Goal: Task Accomplishment & Management: Manage account settings

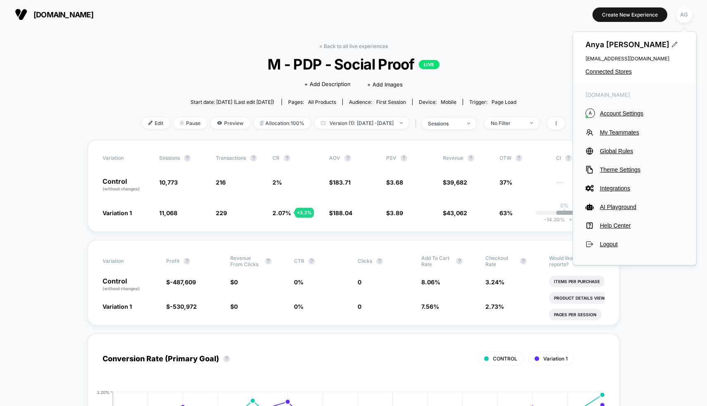
click at [608, 68] on div "[PERSON_NAME] [EMAIL_ADDRESS][DOMAIN_NAME] Connected Stores" at bounding box center [634, 57] width 123 height 51
click at [608, 68] on span "Connected Stores" at bounding box center [635, 71] width 98 height 7
click at [616, 70] on span "Connected Stores" at bounding box center [635, 71] width 98 height 7
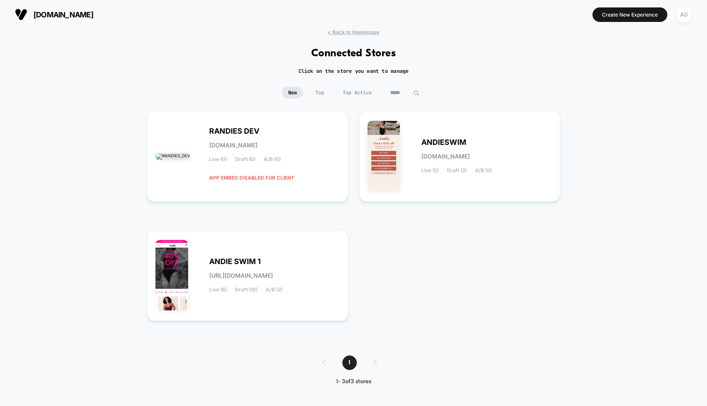
click at [398, 97] on input "*****" at bounding box center [404, 93] width 41 height 12
click at [398, 97] on input "*****" at bounding box center [405, 93] width 83 height 12
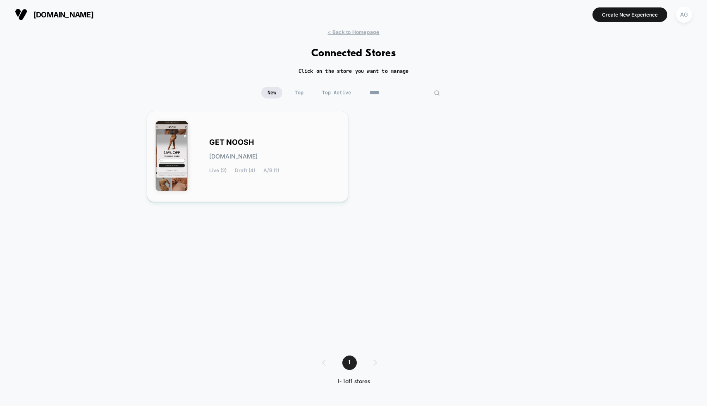
type input "*****"
click at [293, 165] on div "GET NOOSH [DOMAIN_NAME] Live (2) Draft (4) A/B (1)" at bounding box center [274, 156] width 131 height 34
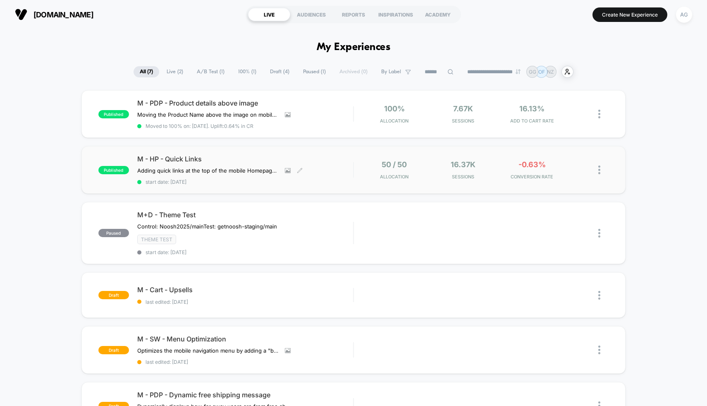
click at [318, 165] on div "M - HP - Quick Links Adding quick links at the top of the mobile Homepage for e…" at bounding box center [245, 170] width 216 height 30
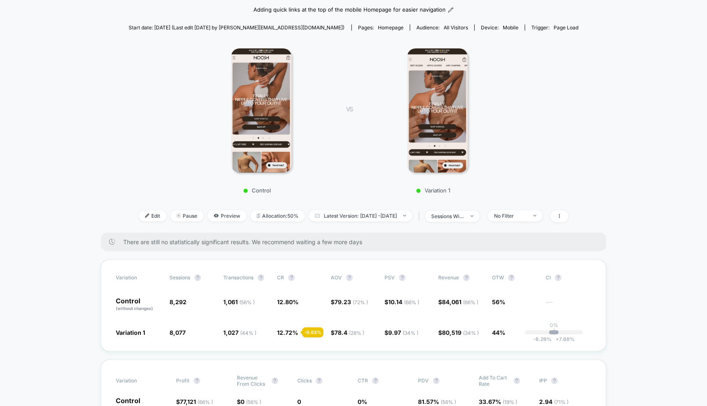
scroll to position [91, 0]
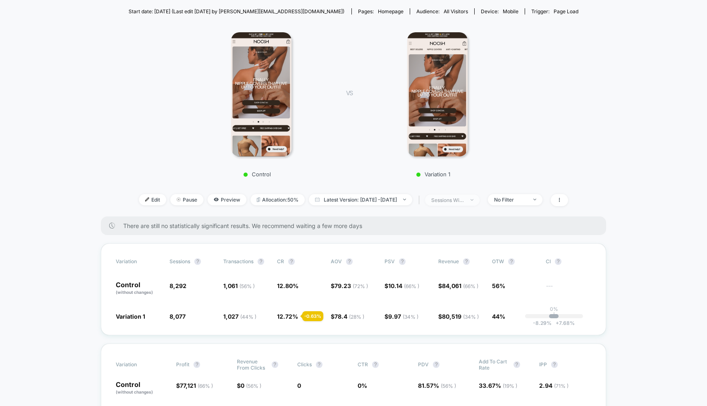
click at [457, 204] on span "sessions with impression" at bounding box center [452, 199] width 55 height 11
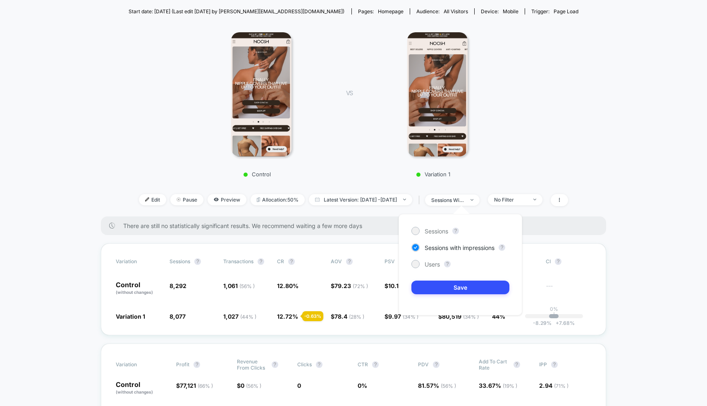
click at [525, 204] on div "Edit Pause Preview Allocation: 50% Latest Version: [DATE] - [DATE] | sessions w…" at bounding box center [354, 200] width 450 height 12
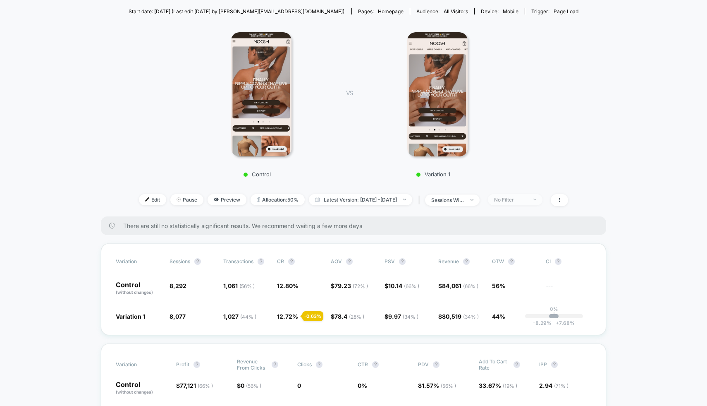
click at [525, 200] on div "No Filter" at bounding box center [510, 199] width 33 height 6
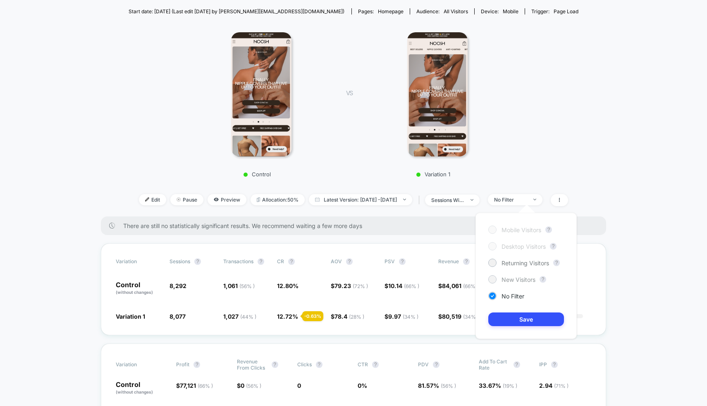
click at [513, 276] on span "New Visitors" at bounding box center [519, 279] width 34 height 7
click at [520, 321] on button "Save" at bounding box center [527, 319] width 76 height 14
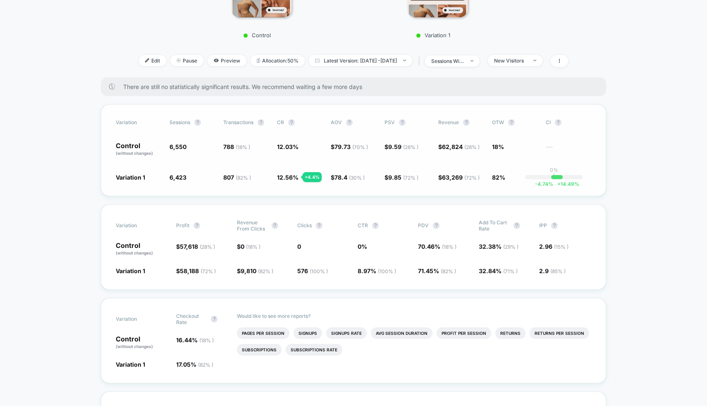
scroll to position [217, 0]
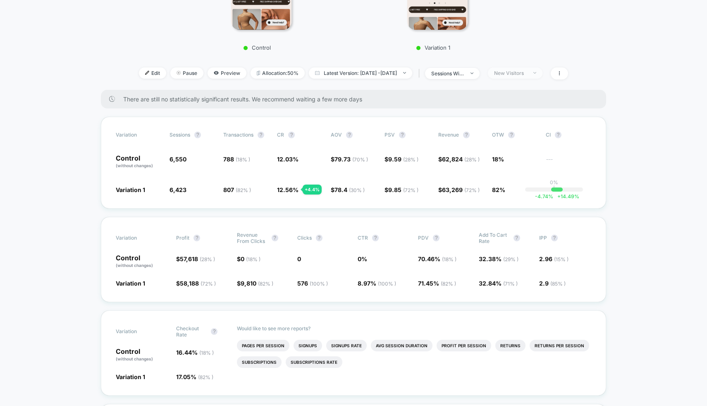
click at [520, 76] on span "New Visitors" at bounding box center [515, 72] width 55 height 11
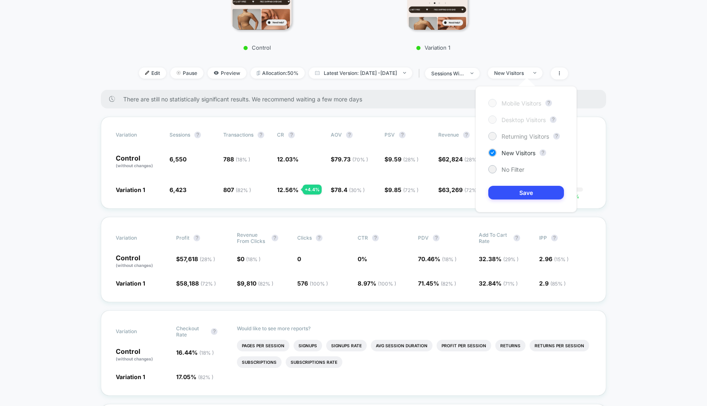
click at [508, 137] on span "Returning Visitors" at bounding box center [526, 136] width 48 height 7
click at [531, 191] on button "Save" at bounding box center [527, 193] width 76 height 14
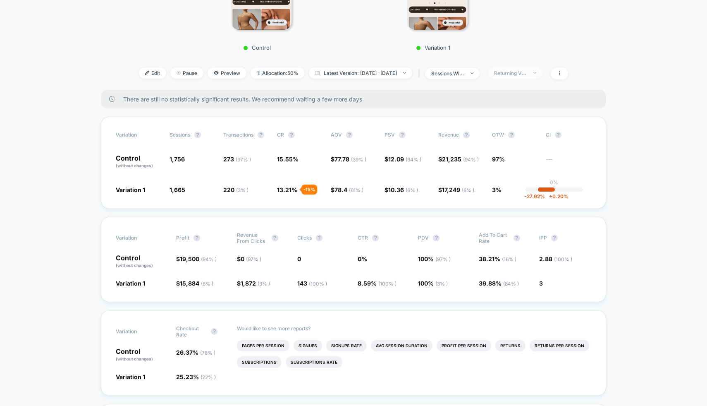
click at [541, 72] on span "Returning Visitors" at bounding box center [515, 72] width 55 height 11
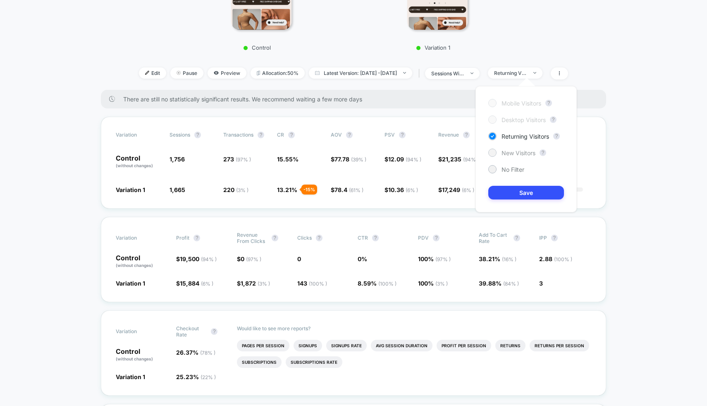
click at [514, 155] on span "New Visitors" at bounding box center [519, 152] width 34 height 7
click at [520, 202] on div "Mobile Visitors ? Desktop Visitors ? Returning Visitors ? New Visitors ? No Fil…" at bounding box center [526, 149] width 101 height 126
click at [520, 193] on button "Save" at bounding box center [527, 193] width 76 height 14
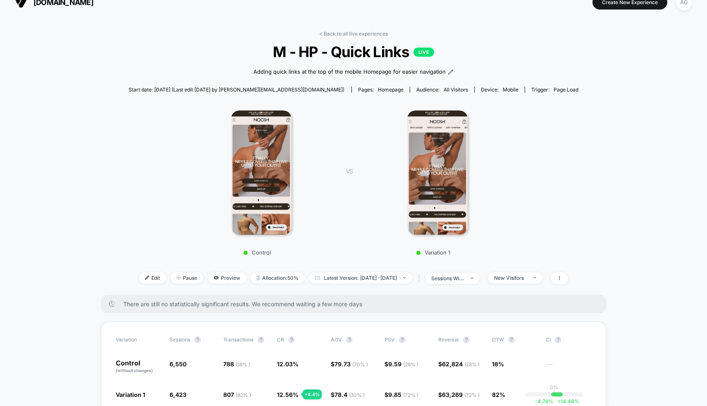
scroll to position [9, 0]
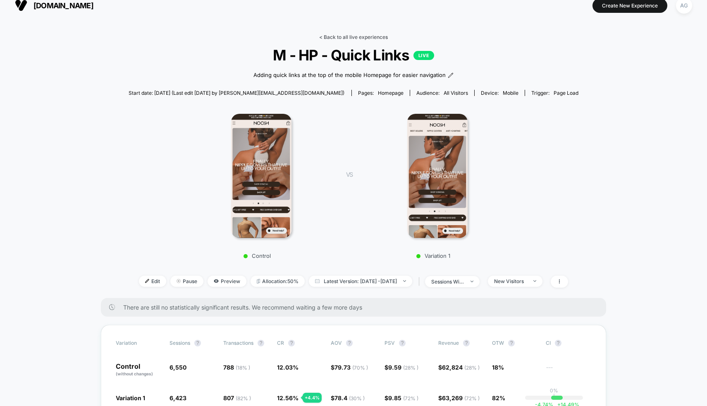
click at [368, 35] on link "< Back to all live experiences" at bounding box center [353, 37] width 69 height 6
